Goal: Use online tool/utility

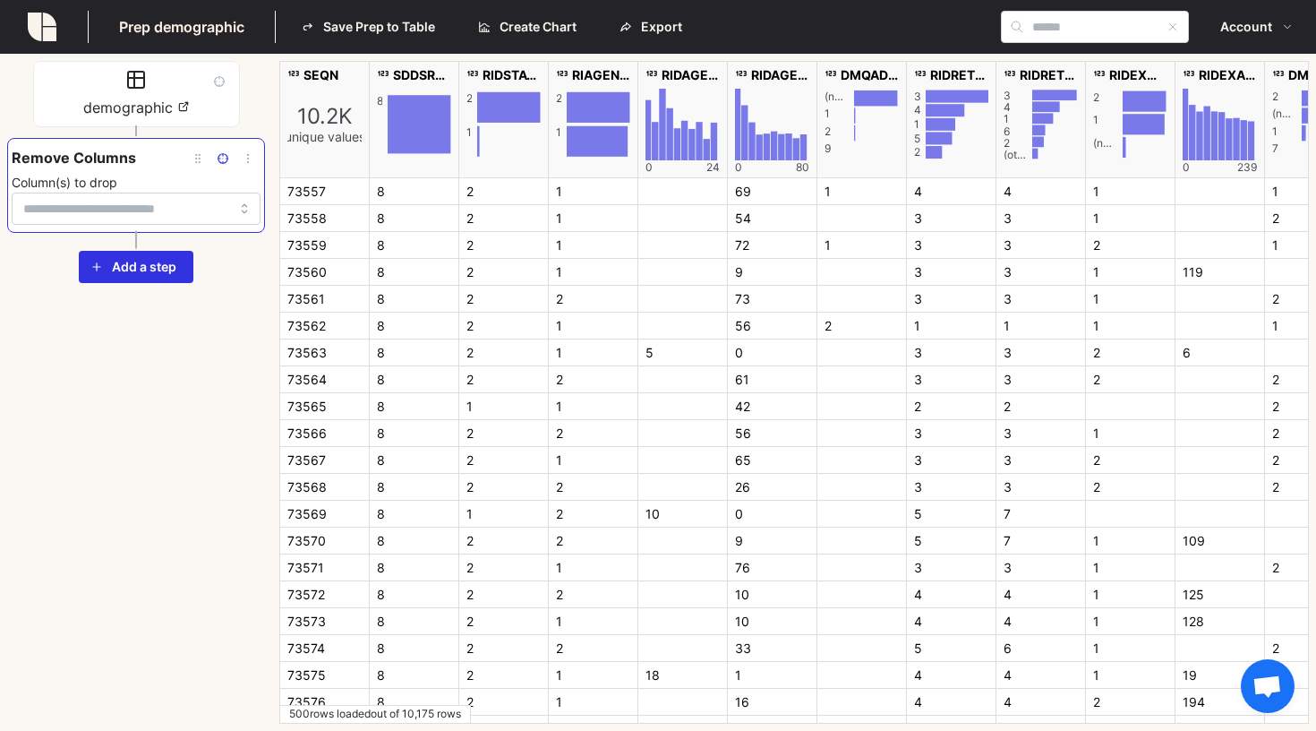
click at [240, 304] on div "demographic Remove Columns Column(s) to drop To pick up a draggable item, press…" at bounding box center [136, 392] width 258 height 663
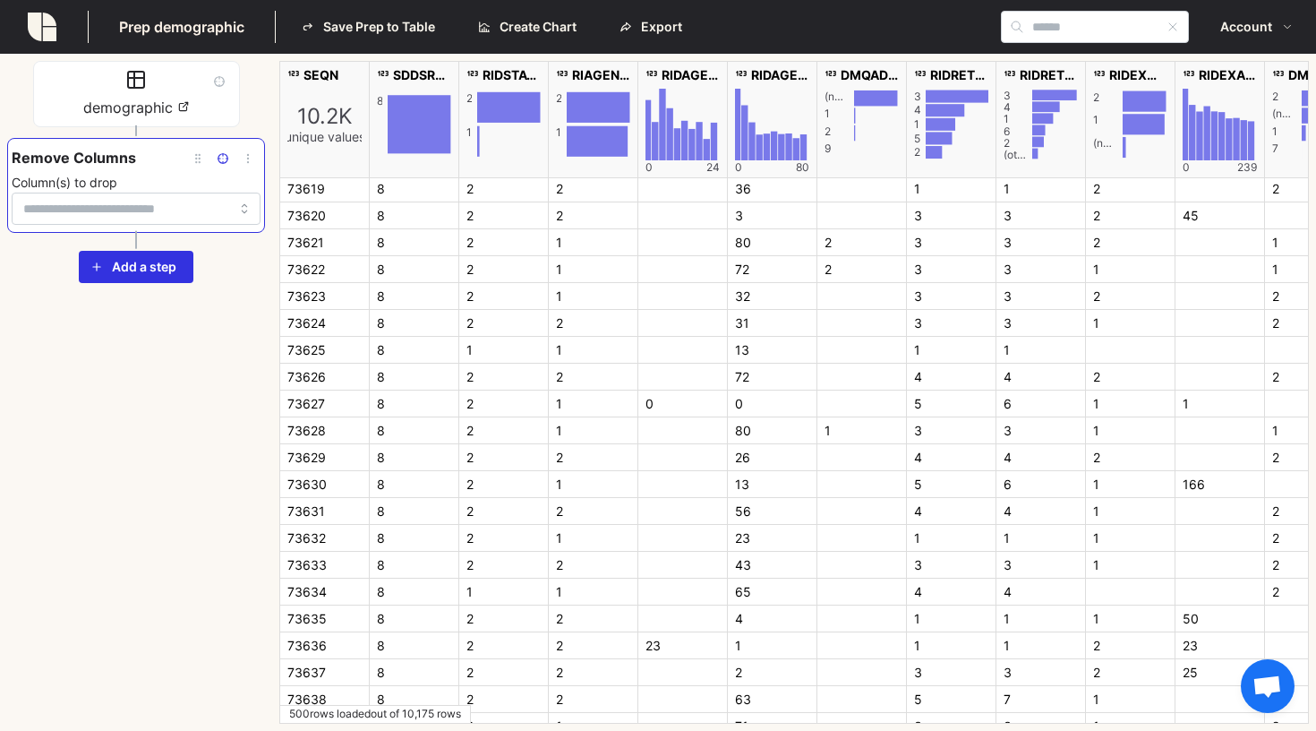
scroll to position [1657, 0]
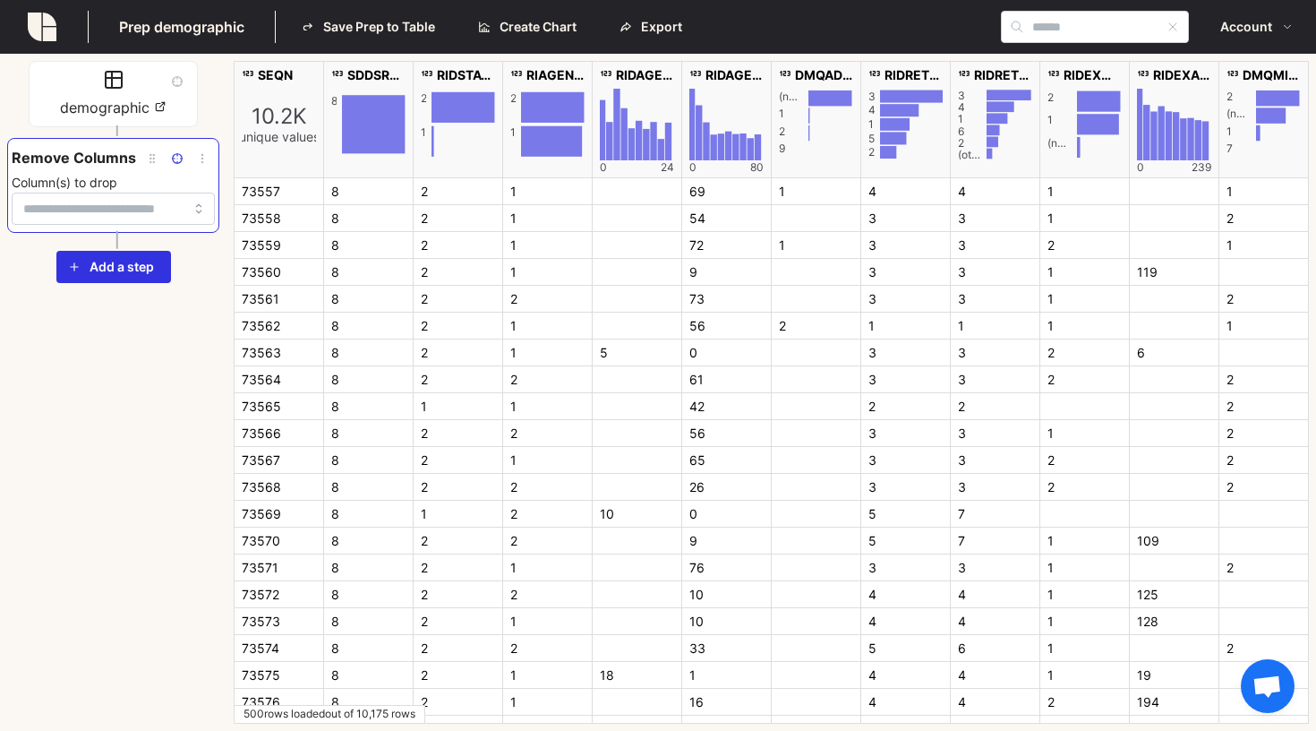
drag, startPoint x: 216, startPoint y: 176, endPoint x: 192, endPoint y: 187, distance: 26.5
click at [219, 187] on div at bounding box center [226, 392] width 14 height 663
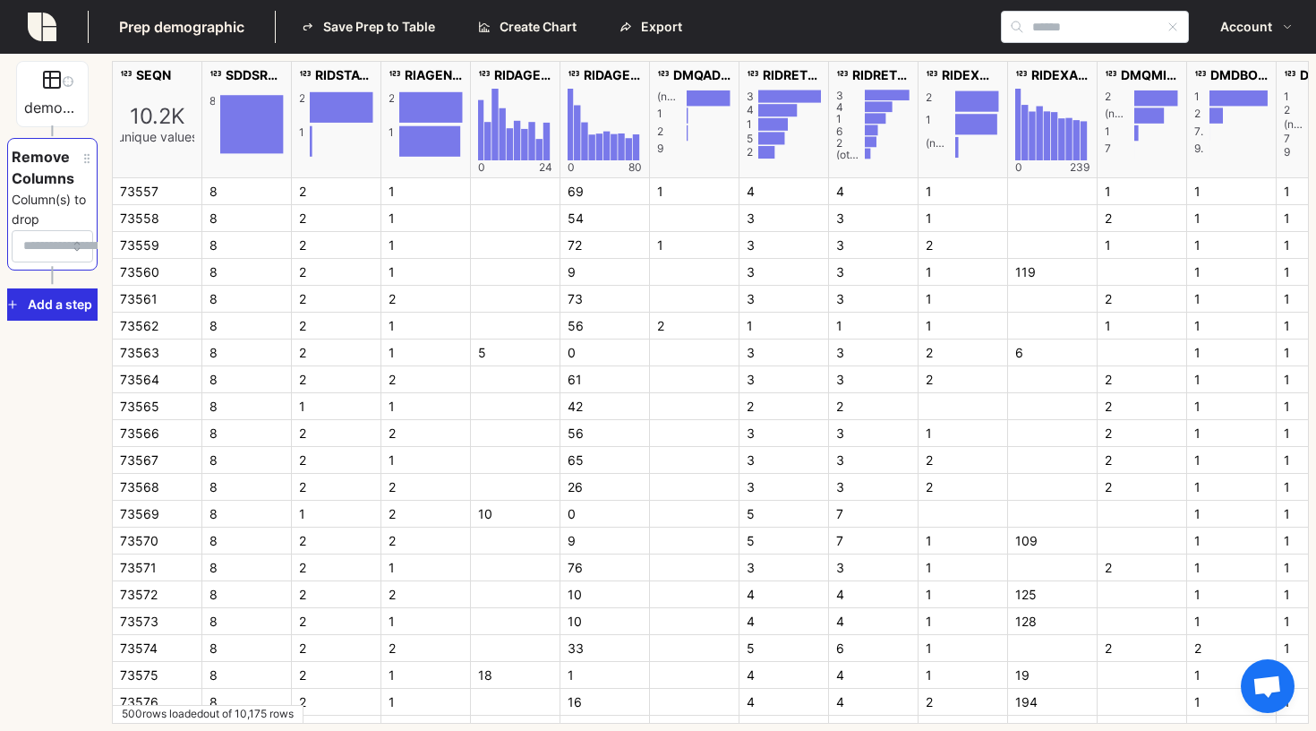
drag, startPoint x: 193, startPoint y: 191, endPoint x: 81, endPoint y: 239, distance: 121.1
click at [81, 239] on div "demographic Remove Columns Column(s) to drop To pick up a draggable item, press…" at bounding box center [658, 392] width 1302 height 663
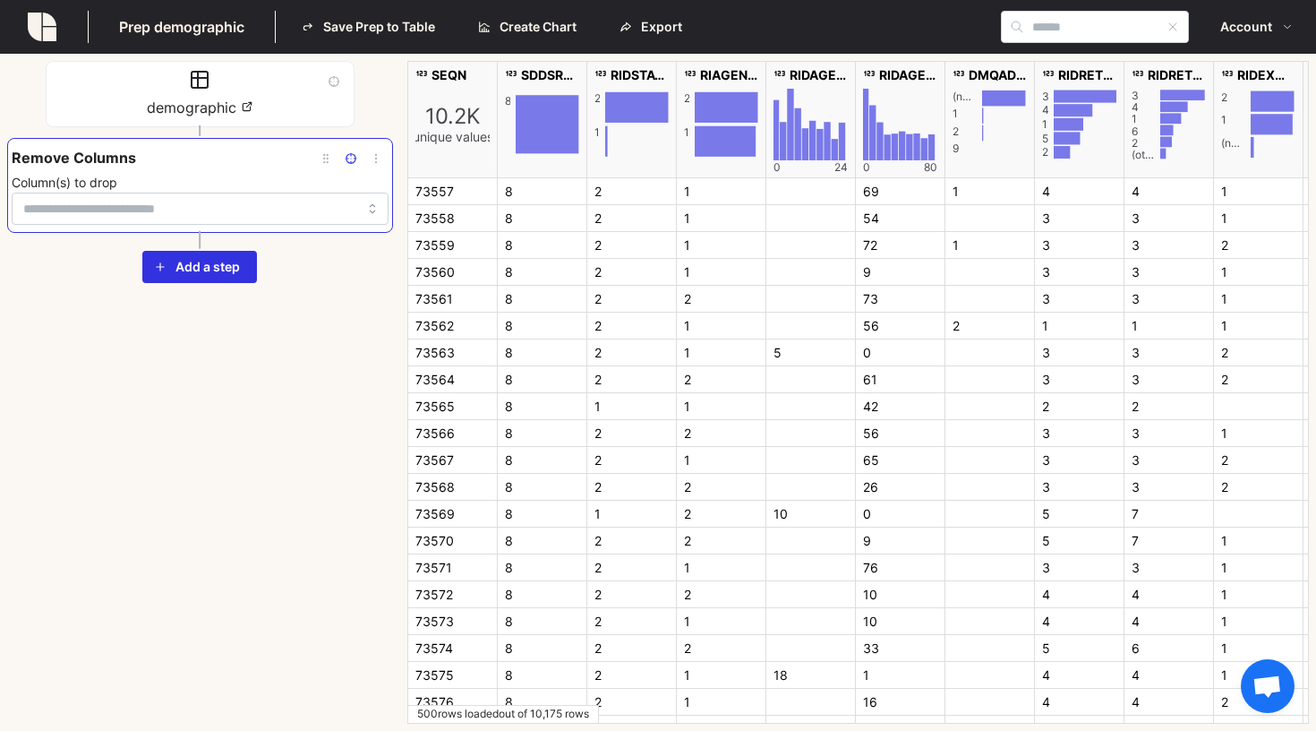
drag, startPoint x: 101, startPoint y: 332, endPoint x: 470, endPoint y: 337, distance: 368.9
click at [404, 337] on div at bounding box center [400, 391] width 7 height 655
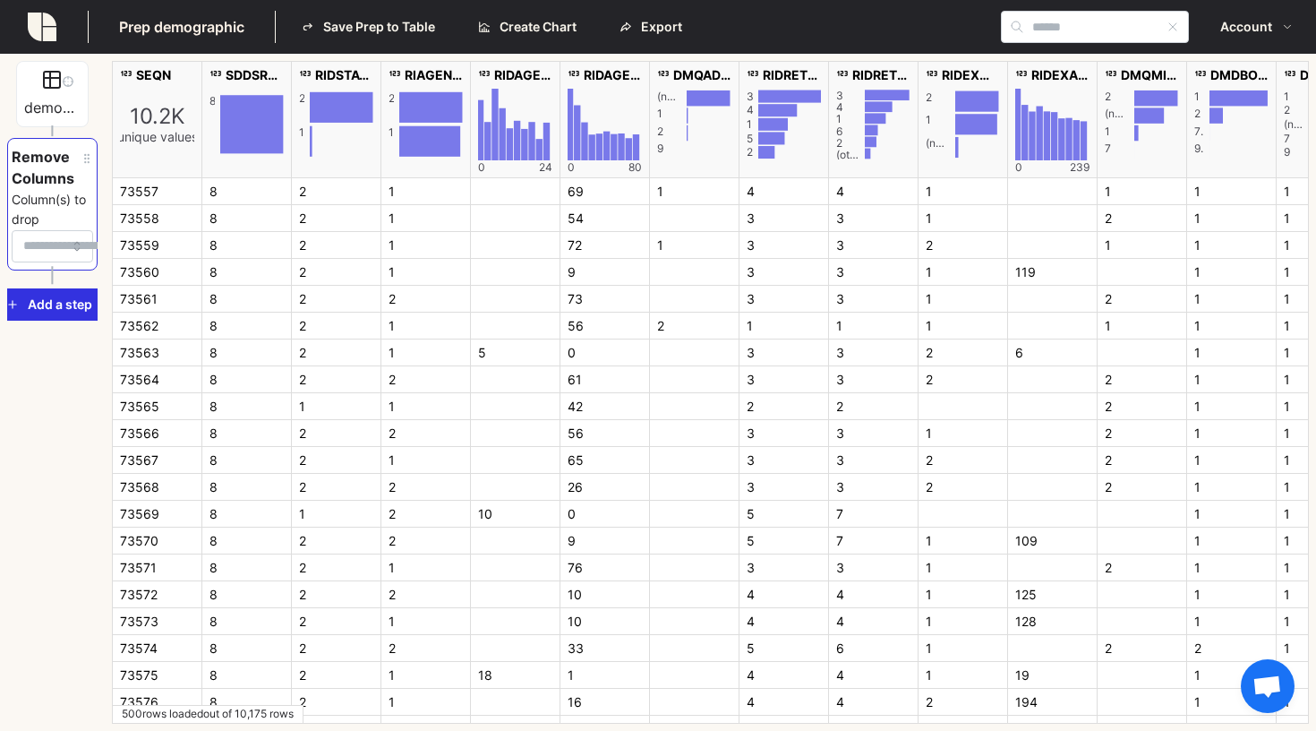
drag, startPoint x: 467, startPoint y: 331, endPoint x: 117, endPoint y: 358, distance: 351.1
click at [112, 358] on div at bounding box center [105, 392] width 14 height 663
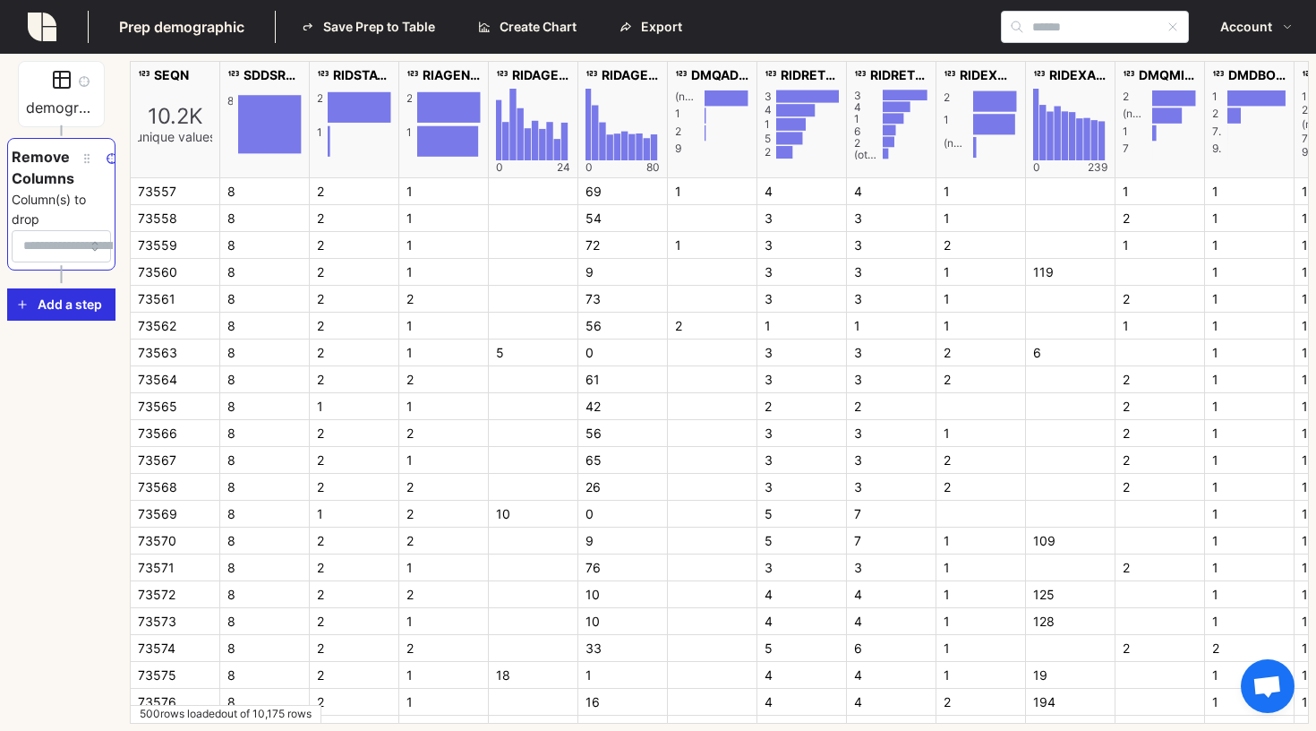
click at [117, 359] on div at bounding box center [123, 392] width 14 height 663
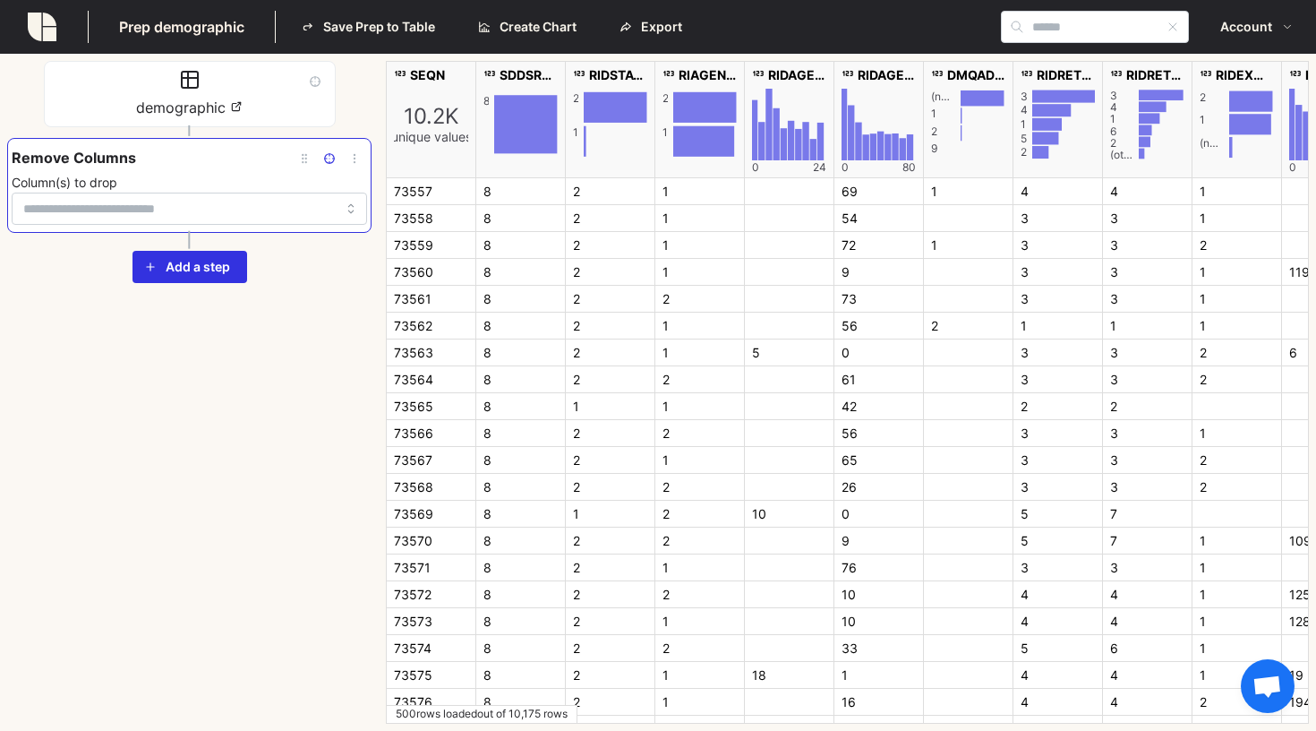
drag, startPoint x: 129, startPoint y: 359, endPoint x: 388, endPoint y: 372, distance: 259.1
click at [388, 372] on div "demographic Remove Columns Column(s) to drop To pick up a draggable item, press…" at bounding box center [658, 392] width 1302 height 663
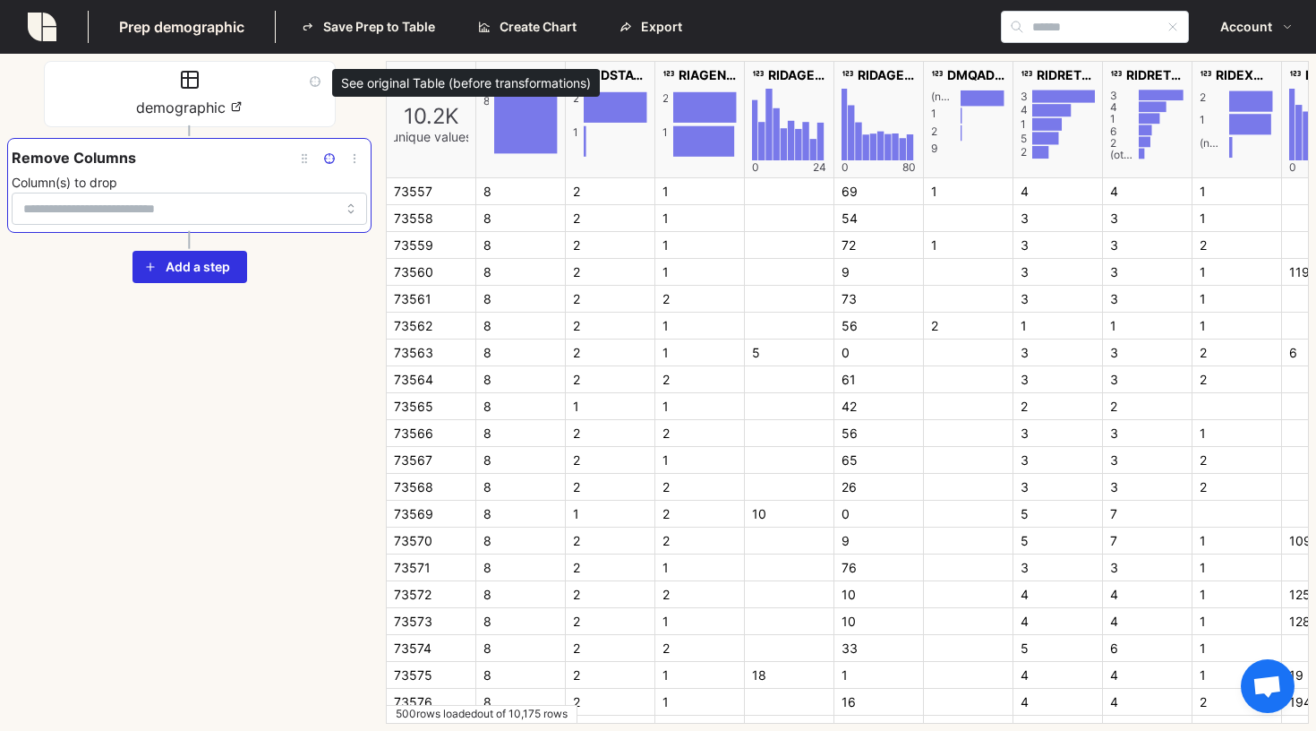
click at [314, 84] on icon "button" at bounding box center [315, 81] width 13 height 13
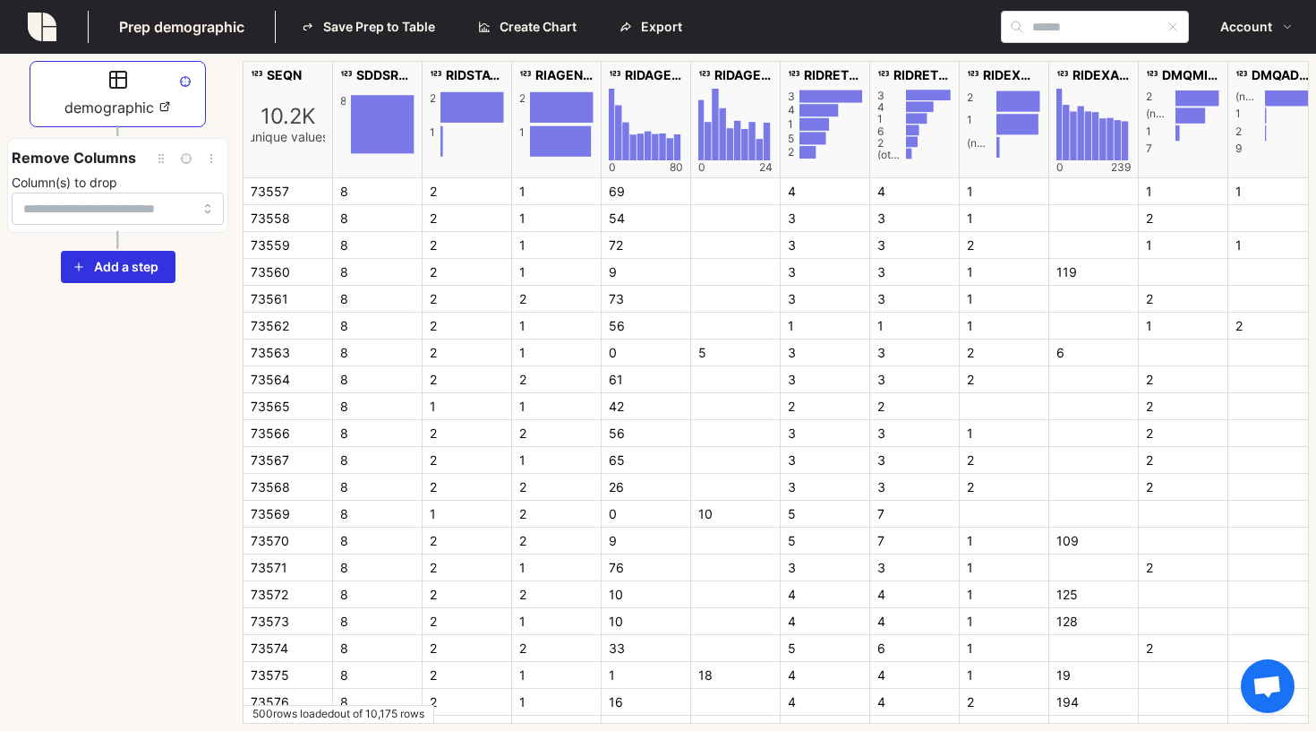
drag, startPoint x: 377, startPoint y: 124, endPoint x: 232, endPoint y: 201, distance: 164.6
click at [232, 201] on div at bounding box center [235, 391] width 7 height 655
click at [374, 292] on div "8" at bounding box center [378, 299] width 90 height 27
click at [201, 336] on div "demographic Remove Columns Column(s) to drop To pick up a draggable item, press…" at bounding box center [117, 392] width 221 height 663
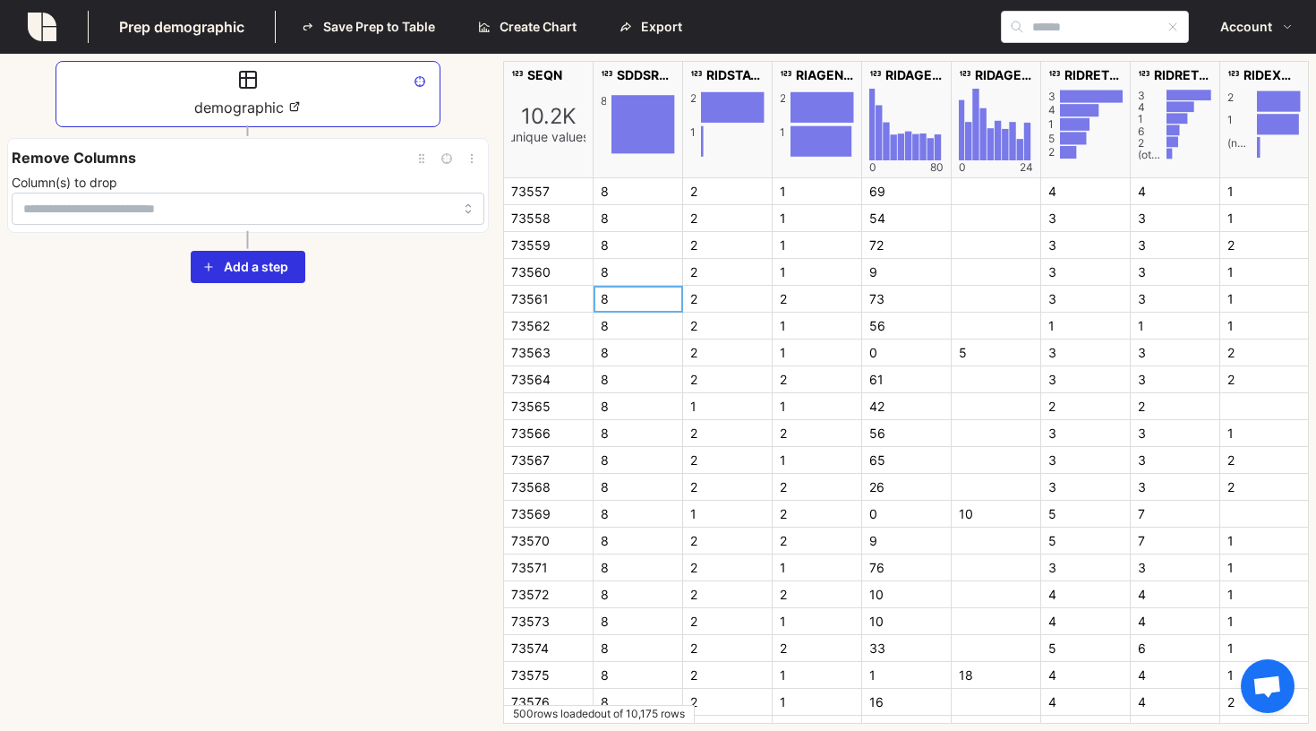
drag, startPoint x: 242, startPoint y: 337, endPoint x: 505, endPoint y: 338, distance: 263.2
click at [505, 338] on div "demographic Remove Columns Column(s) to drop To pick up a draggable item, press…" at bounding box center [658, 392] width 1302 height 663
click at [875, 10] on header "Prep demographic Save Prep to Table Create Chart Export Account" at bounding box center [658, 27] width 1316 height 54
click at [887, 26] on div "Prep demographic Save Prep to Table Create Chart Export Account" at bounding box center [658, 27] width 1295 height 32
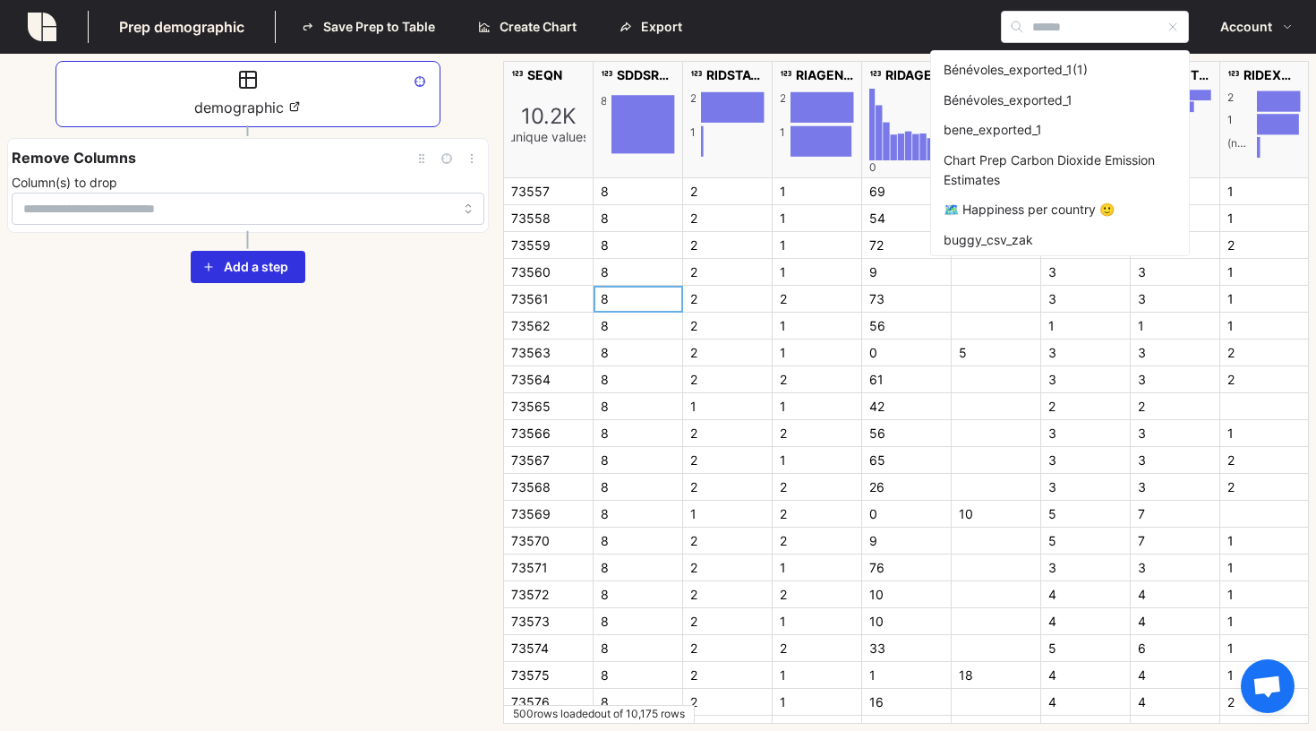
click at [1059, 25] on input at bounding box center [1095, 27] width 188 height 32
click at [834, 21] on div "Prep demographic Save Prep to Table Create Chart Export Account" at bounding box center [658, 27] width 1295 height 32
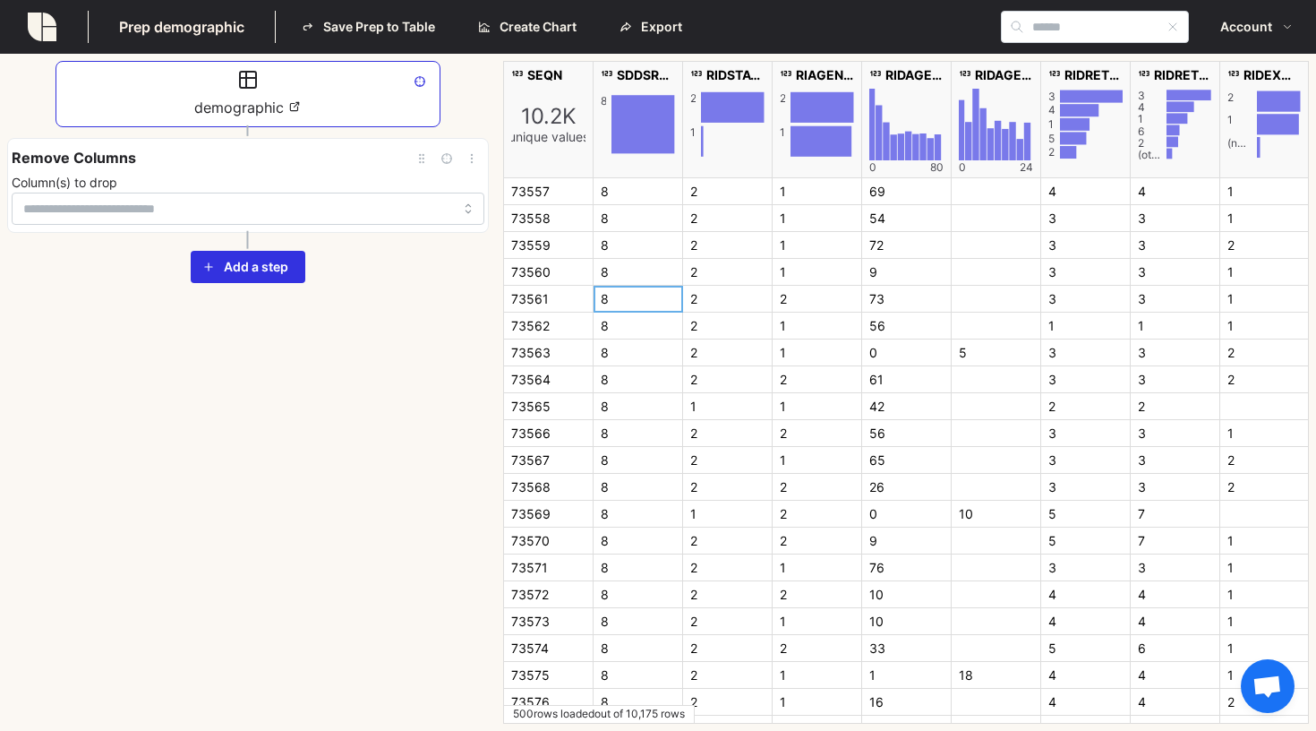
click at [751, 21] on div "Prep demographic Save Prep to Table Create Chart Export Account" at bounding box center [658, 27] width 1295 height 32
click at [1250, 19] on span "Account" at bounding box center [1246, 27] width 52 height 30
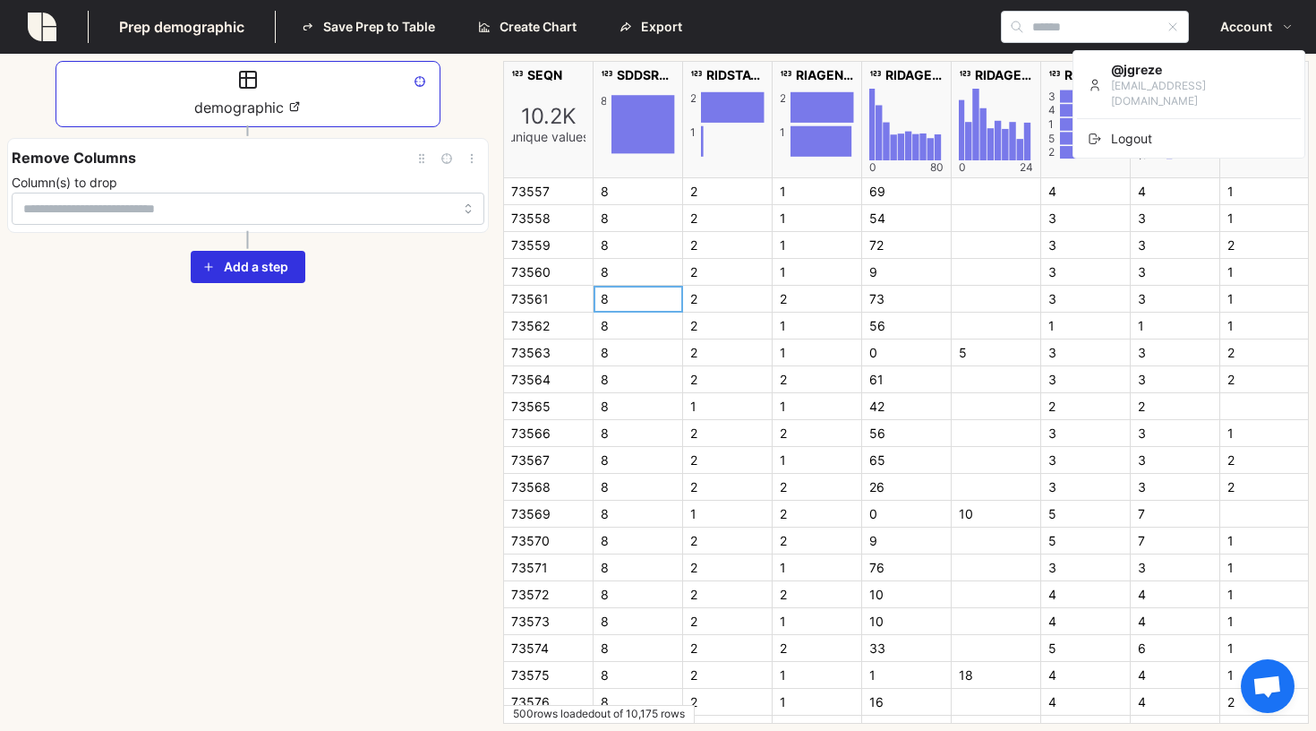
click at [1250, 19] on span "Account" at bounding box center [1246, 27] width 52 height 30
